Goal: Task Accomplishment & Management: Use online tool/utility

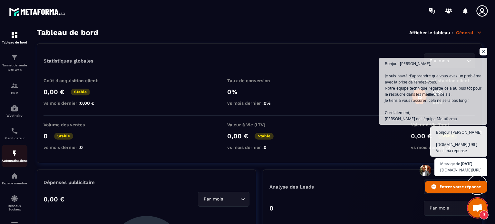
scroll to position [6061, 0]
click at [18, 157] on img at bounding box center [15, 153] width 8 height 8
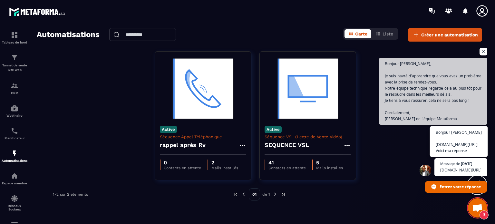
click at [435, 131] on span "Bonjour Lise [DOMAIN_NAME][URL] Voici ma réponse" at bounding box center [458, 141] width 46 height 25
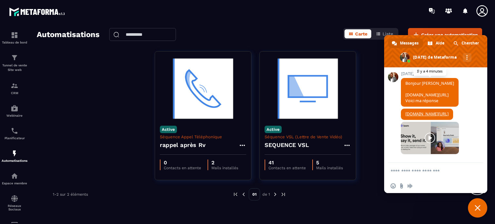
scroll to position [6096, 0]
click at [424, 117] on link "[DOMAIN_NAME][URL]" at bounding box center [426, 113] width 43 height 5
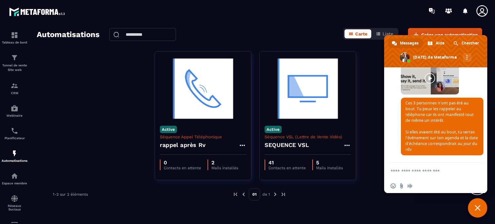
scroll to position [6190, 0]
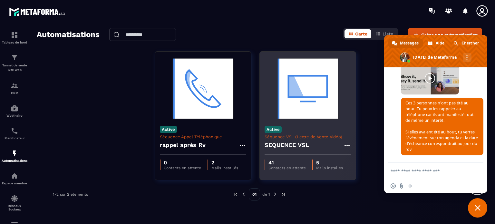
click at [298, 81] on img at bounding box center [307, 88] width 86 height 64
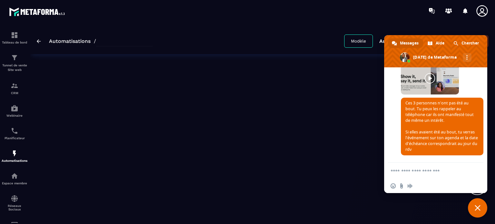
type input "**********"
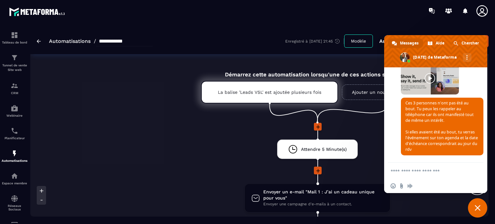
click at [478, 208] on span "Fermer le chat" at bounding box center [477, 208] width 6 height 6
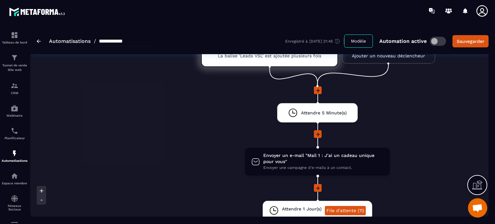
scroll to position [64, 0]
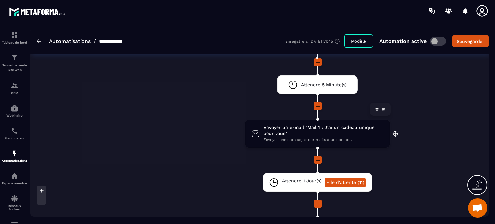
click at [286, 127] on span "Envoyer un e-mail "Mail 1 : J’ai un cadeau unique pour vous"" at bounding box center [323, 130] width 120 height 12
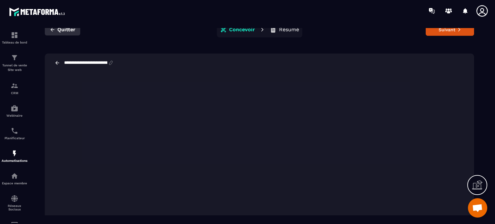
click at [62, 29] on span "Quitter" at bounding box center [66, 29] width 18 height 6
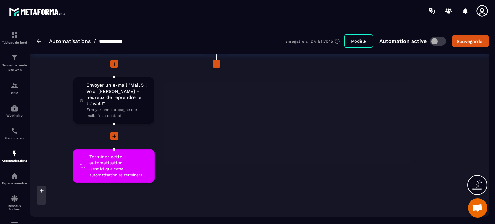
scroll to position [805, 0]
